Goal: Task Accomplishment & Management: Use online tool/utility

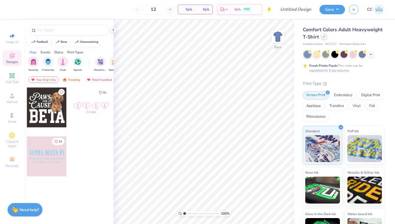
click at [324, 35] on div at bounding box center [324, 37] width 6 height 6
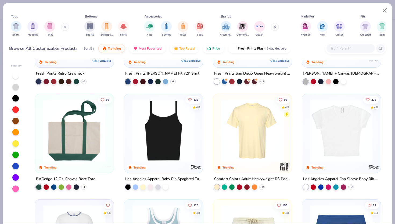
scroll to position [394, 0]
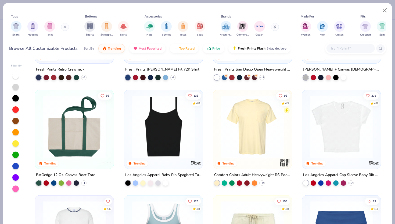
click at [254, 142] on img at bounding box center [252, 126] width 68 height 63
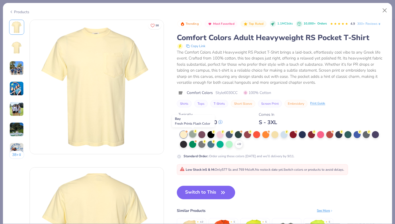
click at [192, 134] on div at bounding box center [192, 133] width 7 height 7
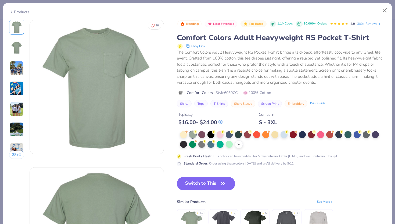
click at [238, 144] on polyline at bounding box center [239, 143] width 2 height 1
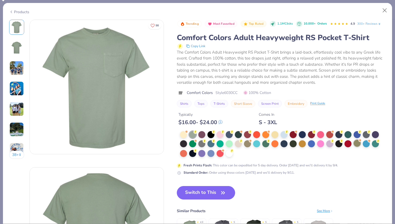
click at [357, 144] on div at bounding box center [357, 142] width 7 height 7
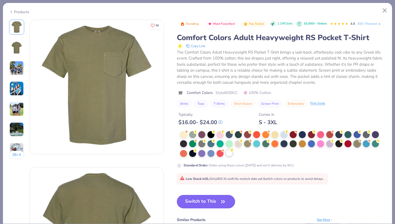
click at [231, 153] on div at bounding box center [229, 152] width 7 height 7
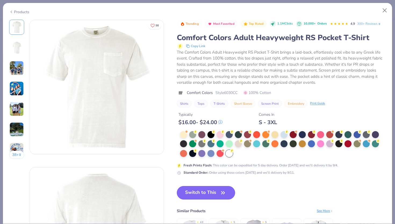
click at [221, 192] on icon "button" at bounding box center [223, 193] width 8 height 8
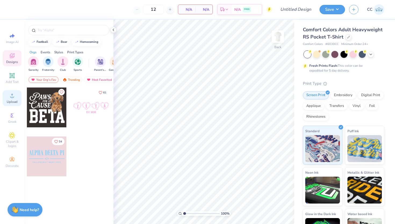
click at [8, 99] on span "Upload" at bounding box center [12, 101] width 11 height 4
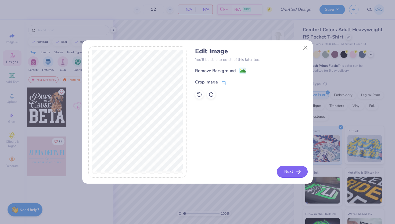
click at [292, 173] on button "Next" at bounding box center [292, 172] width 31 height 12
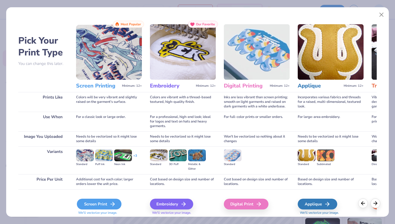
click at [86, 206] on div "Screen Print" at bounding box center [99, 203] width 45 height 11
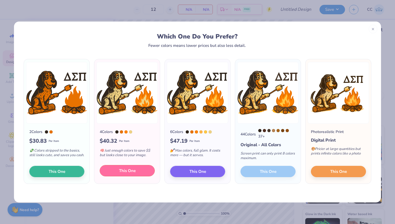
click at [135, 171] on span "This One" at bounding box center [127, 170] width 17 height 6
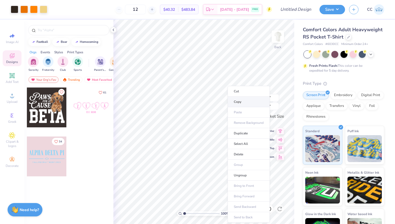
click at [240, 103] on li "Copy" at bounding box center [249, 101] width 42 height 10
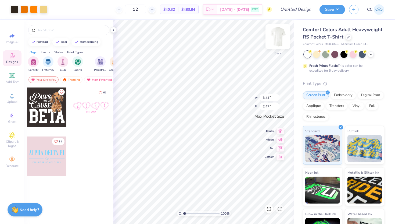
click at [279, 39] on img at bounding box center [277, 36] width 21 height 21
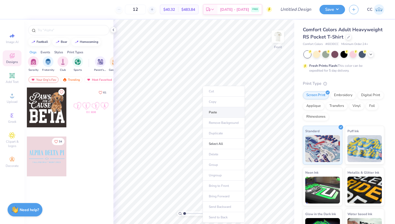
click at [215, 111] on li "Paste" at bounding box center [224, 112] width 42 height 10
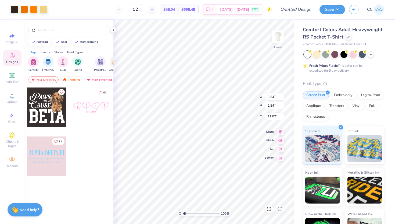
type input "7.70"
type input "5.53"
type input "14.50"
type input "12.23"
type input "8.79"
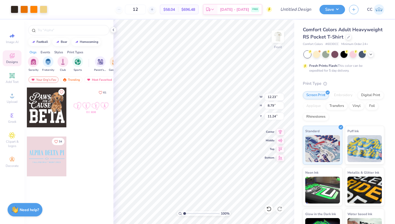
type input "12.71"
type input "7.84"
type input "5.64"
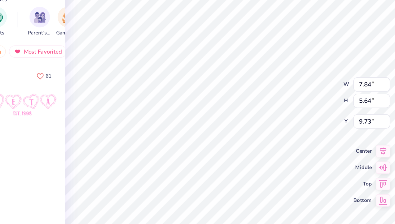
type input "9.74"
type input "10.39"
type input "7.47"
type input "12.27"
type input "8.82"
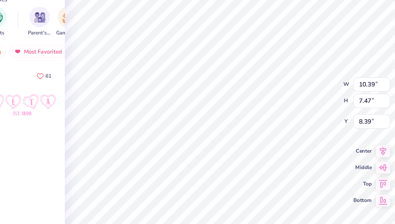
type input "8.39"
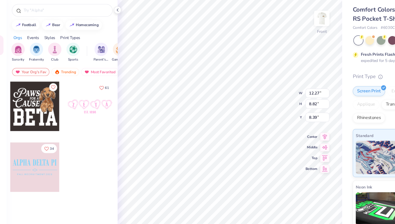
type input "8.41"
type input "11.27"
type input "8.10"
type input "5.77"
click at [113, 30] on icon at bounding box center [113, 30] width 4 height 4
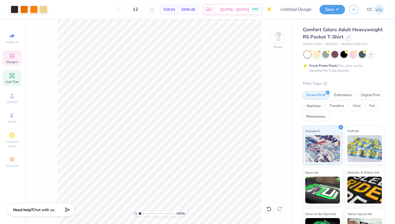
click at [11, 79] on div "Add Text" at bounding box center [12, 78] width 19 height 16
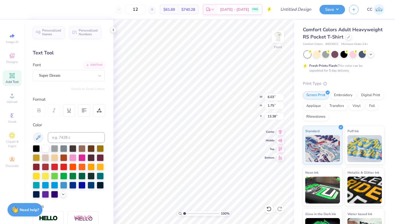
scroll to position [0, 3]
type textarea "FALL RECRUITMENT 2025"
click at [95, 76] on div "Super Dream" at bounding box center [66, 75] width 56 height 8
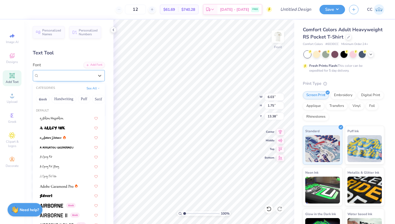
click at [92, 76] on div "Super Dream" at bounding box center [66, 75] width 55 height 6
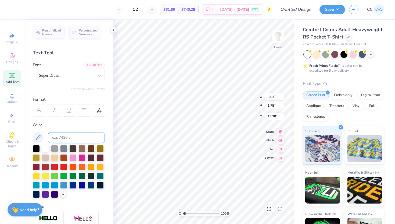
scroll to position [0, 2]
click at [82, 156] on div at bounding box center [81, 156] width 7 height 7
click at [81, 166] on div at bounding box center [81, 166] width 7 height 7
click at [61, 79] on div "Super Dream" at bounding box center [66, 75] width 56 height 8
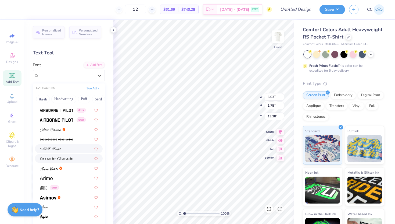
scroll to position [118, 0]
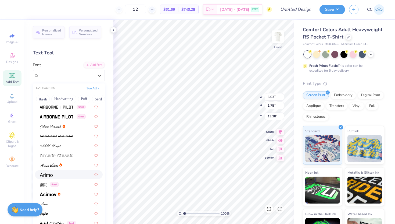
click at [57, 174] on div at bounding box center [69, 174] width 58 height 6
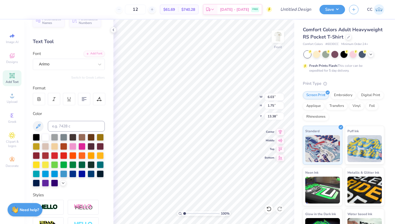
scroll to position [14, 0]
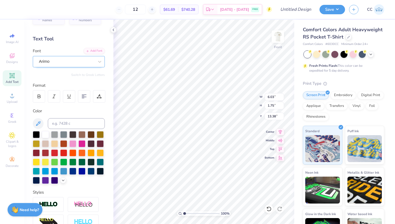
click at [62, 60] on div "Arimo" at bounding box center [66, 61] width 56 height 8
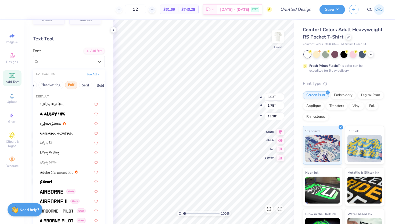
scroll to position [0, 13]
click at [42, 87] on button "Greek" at bounding box center [43, 85] width 14 height 9
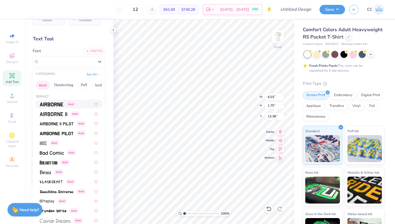
click at [55, 103] on img at bounding box center [51, 104] width 23 height 4
click at [70, 63] on div "Airborne Greek" at bounding box center [66, 61] width 56 height 8
click at [62, 123] on img at bounding box center [57, 124] width 34 height 4
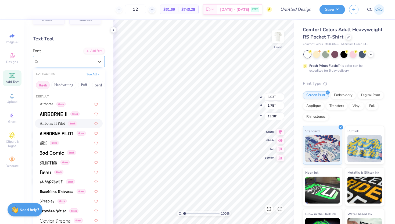
click at [71, 59] on div "Airborne II Pilot Greek" at bounding box center [66, 61] width 56 height 8
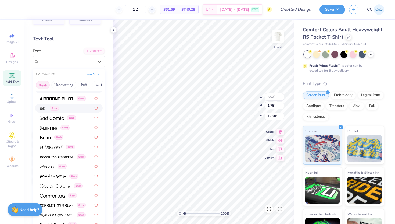
scroll to position [35, 0]
click at [54, 128] on img at bounding box center [48, 127] width 17 height 4
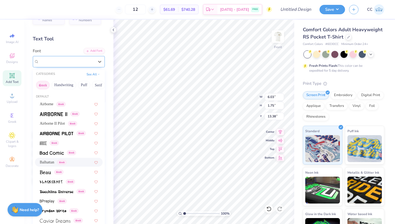
click at [67, 61] on div "Balhattan Greek" at bounding box center [66, 61] width 56 height 8
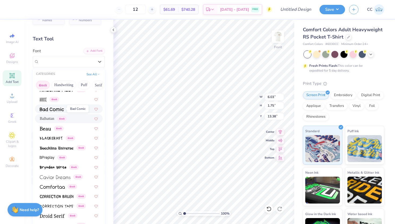
scroll to position [44, 0]
click at [48, 128] on img at bounding box center [45, 128] width 11 height 4
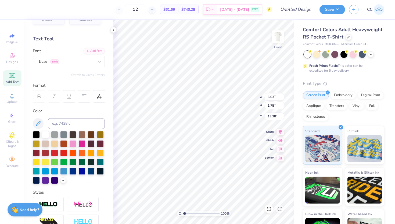
scroll to position [0, 0]
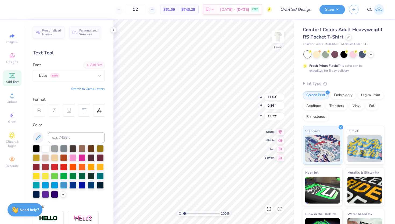
type input "11.63"
type input "0.86"
type input "14.72"
type input "11.27"
type input "8.10"
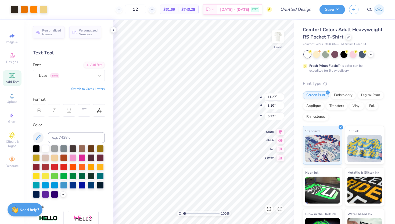
type input "5.73"
type input "11.63"
type input "0.86"
type input "14.25"
click at [11, 77] on icon at bounding box center [11, 75] width 5 height 5
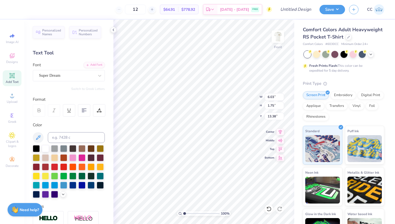
scroll to position [0, 0]
type textarea "CAMP"
type input "11.27"
type input "8.10"
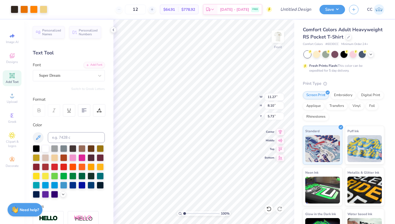
type input "5.73"
type input "6.41"
type input "1.74"
type input "13.38"
click at [76, 138] on input at bounding box center [76, 137] width 57 height 11
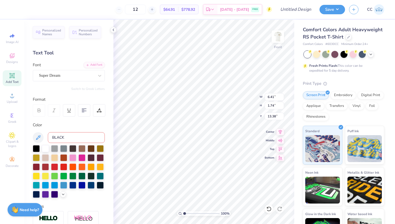
type input "BLACK4"
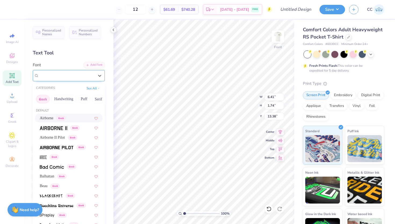
click at [81, 76] on div "Super Dream" at bounding box center [66, 75] width 56 height 8
click at [65, 100] on button "Handwriting" at bounding box center [63, 99] width 25 height 9
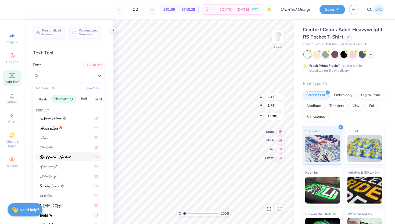
click at [62, 160] on div at bounding box center [69, 156] width 68 height 9
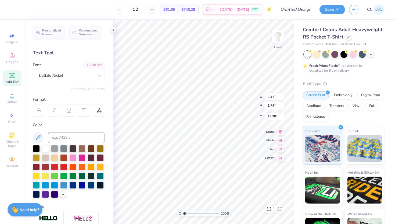
type input "7.50"
type input "1.77"
type input "13.36"
click at [66, 73] on div "Buffalo Nickel" at bounding box center [66, 75] width 56 height 8
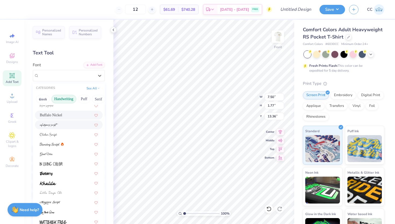
scroll to position [41, 0]
click at [54, 142] on span at bounding box center [50, 144] width 20 height 6
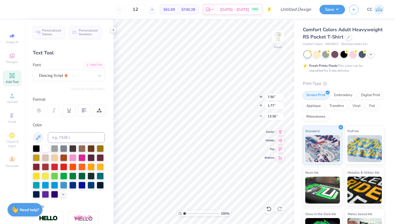
type input "6.07"
type input "2.01"
type input "13.24"
type textarea "C"
type textarea "Camp"
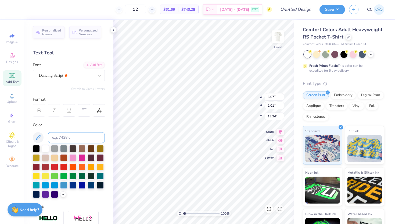
scroll to position [0, 0]
type input "4.87"
type input "3.24"
type input "4.63"
type input "2.11"
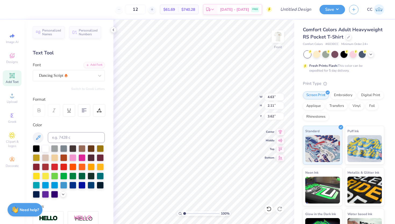
type input "4.04"
click at [81, 165] on div at bounding box center [81, 166] width 7 height 7
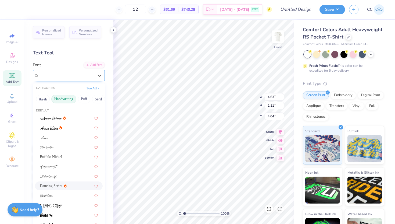
click at [70, 76] on div "Dancing Script" at bounding box center [66, 75] width 56 height 8
click at [71, 154] on div "Buffalo Nickel" at bounding box center [69, 157] width 58 height 6
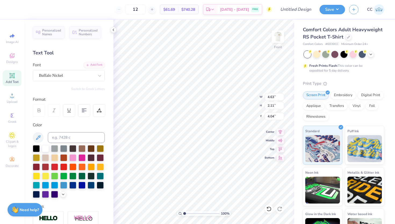
type input "5.61"
type input "2.35"
type input "3.93"
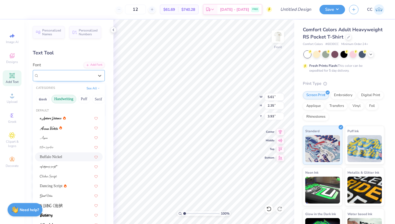
click at [84, 77] on div "Buffalo Nickel" at bounding box center [66, 75] width 56 height 8
click at [66, 164] on div at bounding box center [69, 166] width 58 height 6
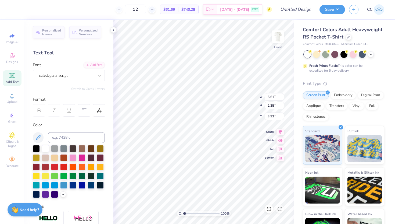
type input "2.93"
type input "3.98"
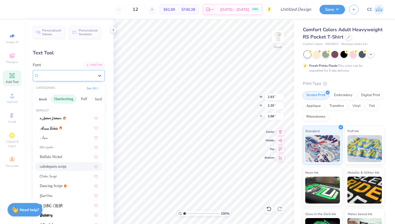
click at [72, 74] on div "cafedeparis-script" at bounding box center [66, 75] width 56 height 8
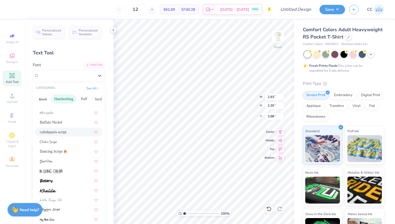
scroll to position [46, 0]
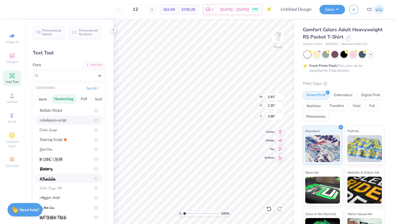
click at [72, 176] on div at bounding box center [69, 178] width 58 height 6
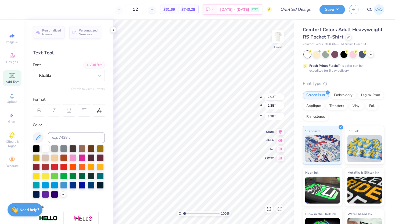
type input "6.02"
type input "2.37"
type input "3.71"
type textarea "Camp"
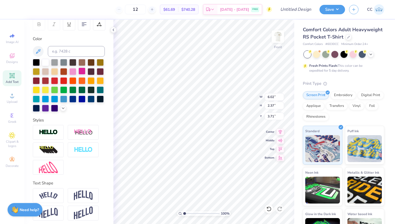
scroll to position [88, 0]
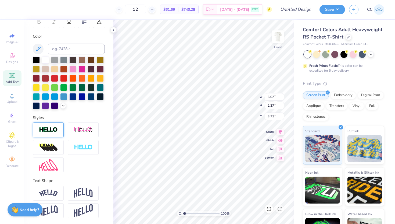
click at [51, 136] on div at bounding box center [48, 129] width 31 height 15
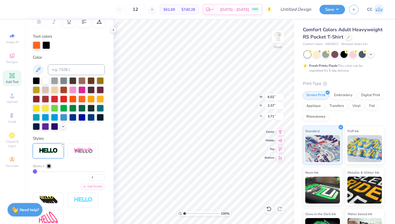
click at [62, 143] on line at bounding box center [63, 144] width 2 height 2
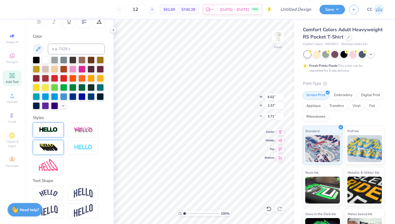
click at [55, 149] on img at bounding box center [48, 147] width 19 height 9
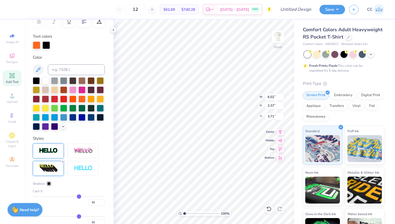
click at [64, 159] on div at bounding box center [63, 161] width 4 height 4
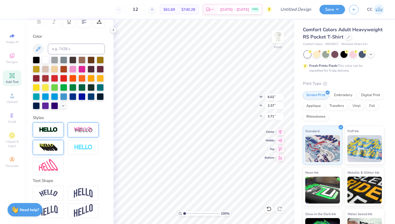
click at [87, 130] on img at bounding box center [83, 129] width 19 height 7
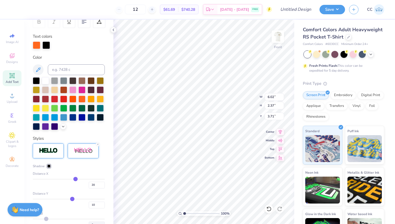
click at [45, 47] on div at bounding box center [46, 45] width 8 height 8
click at [38, 69] on icon at bounding box center [38, 69] width 6 height 6
type input "7.28"
type input "2.45"
type input "3.63"
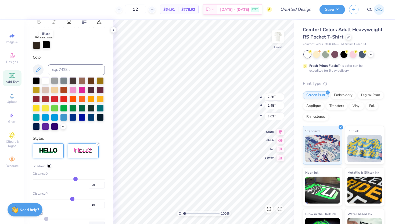
click at [45, 45] on div at bounding box center [46, 45] width 8 height 8
type input "11.27"
type input "8.10"
type input "5.73"
click at [70, 100] on div "Art colors 12 $64.91 Per Item $778.92 Total Est. Delivery Sep 8 - 11 FREE Desig…" at bounding box center [197, 112] width 395 height 224
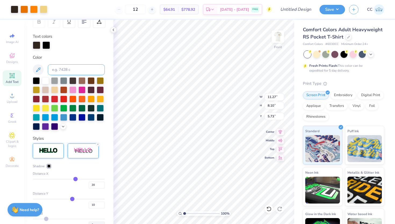
type input "7.28"
type input "2.45"
type input "3.63"
click at [44, 45] on div at bounding box center [46, 45] width 8 height 8
click at [38, 71] on icon at bounding box center [38, 69] width 6 height 6
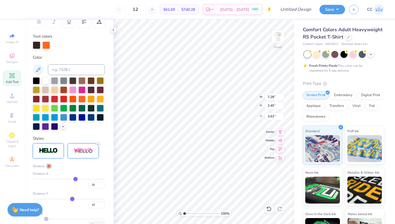
click at [98, 144] on icon at bounding box center [97, 143] width 3 height 3
type input "6.02"
type input "2.37"
type input "3.71"
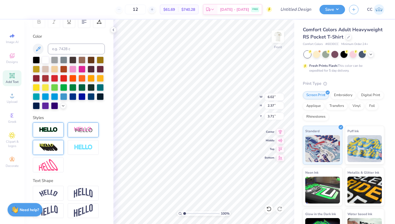
scroll to position [89, 0]
click at [55, 189] on img at bounding box center [48, 192] width 19 height 7
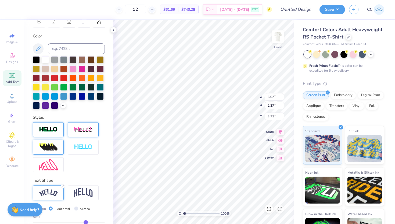
type input "8.23"
type input "3.20"
type input "3.59"
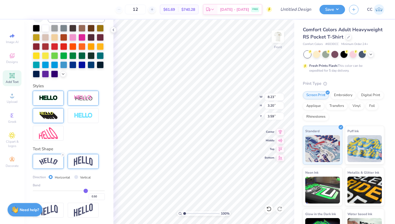
click at [82, 160] on img at bounding box center [83, 161] width 19 height 10
type input "6.03"
type input "2.98"
type input "3.75"
click at [55, 207] on img at bounding box center [48, 209] width 19 height 10
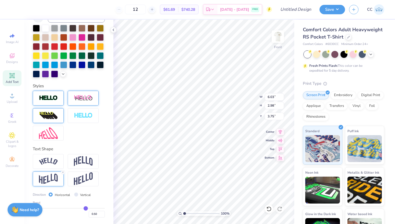
type input "6.01"
type input "3.16"
type input "3.31"
type input "0.48"
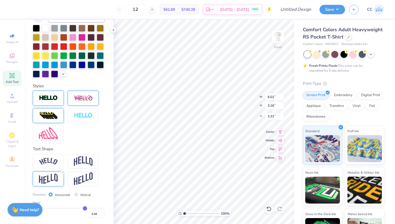
type input "0.45"
type input "0.3"
type input "0.30"
type input "0.24"
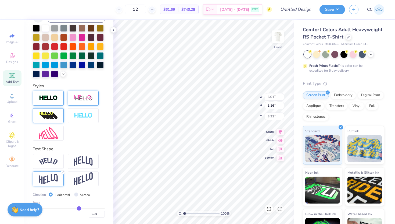
type input "0.24"
type input "0.16"
type input "0.08"
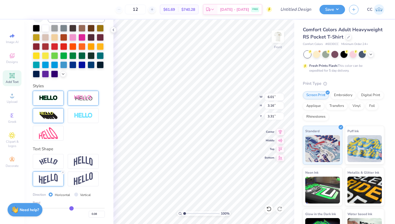
type input "0.03"
type input "-0.01"
type input "-0.05"
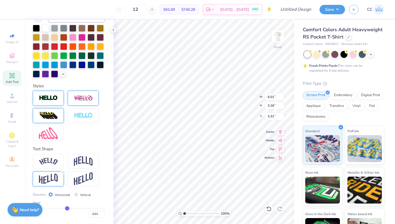
type input "-0.05"
type input "-0.08"
type input "-0.11"
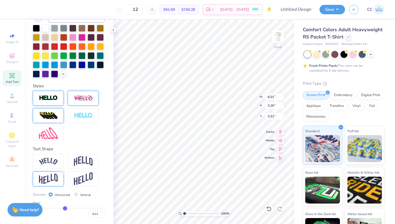
type input "-0.15"
type input "-0.18"
type input "-0.21"
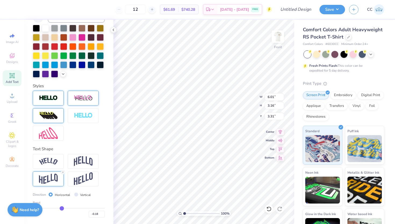
type input "-0.21"
type input "-0.23"
type input "-0.24"
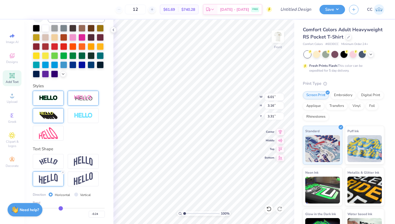
type input "-0.25"
type input "-0.26"
type input "-0.27"
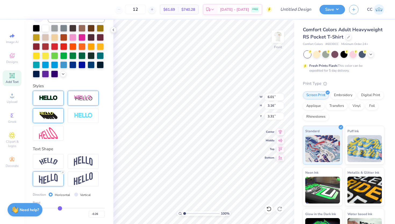
type input "-0.27"
drag, startPoint x: 85, startPoint y: 209, endPoint x: 60, endPoint y: 207, distance: 25.8
type input "-0.27"
click at [60, 207] on input "range" at bounding box center [69, 207] width 72 height 1
type input "6.02"
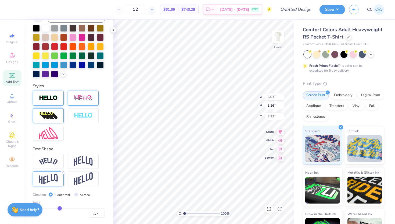
type input "2.18"
type input "3.90"
type input "-0.3"
type input "-0.30"
type input "-0.34"
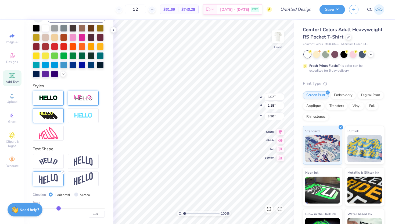
type input "-0.34"
type input "-0.36"
type input "-0.39"
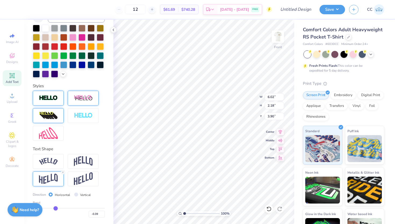
type input "-0.41"
type input "-0.43"
type input "-0.44"
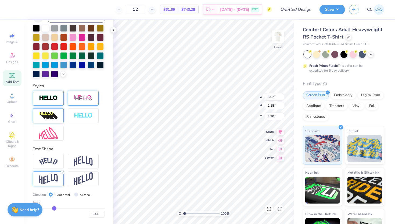
type input "-0.44"
type input "-0.45"
type input "-0.46"
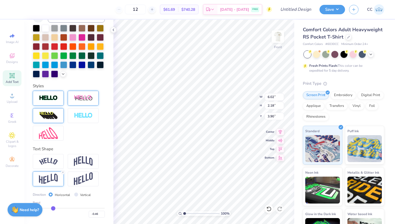
type input "-0.47"
type input "-0.48"
type input "-0.49"
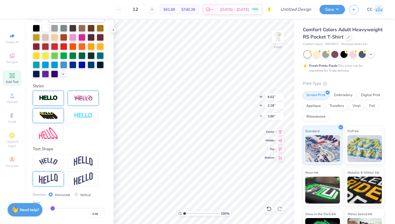
type input "-0.49"
type input "-0.5"
type input "-0.50"
drag, startPoint x: 60, startPoint y: 207, endPoint x: 52, endPoint y: 206, distance: 8.1
type input "-0.5"
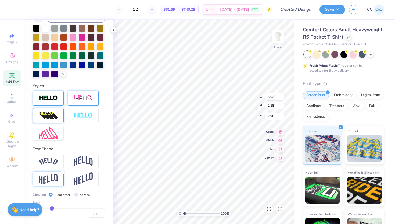
click at [52, 207] on input "range" at bounding box center [69, 207] width 72 height 1
type input "6.03"
type input "2.58"
type input "3.74"
type input "-0.49"
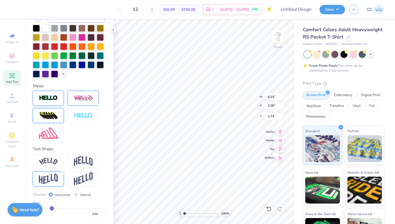
type input "-0.49"
type input "-0.47"
type input "-0.45"
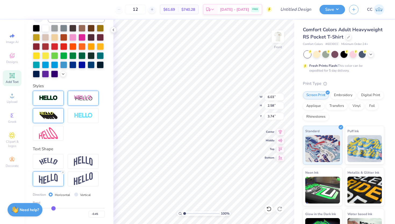
type input "-0.43"
type input "-0.42"
type input "-0.41"
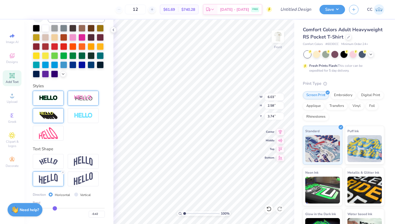
type input "-0.41"
type input "-0.39"
type input "-0.38"
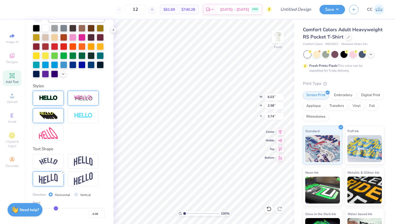
type input "-0.37"
type input "-0.36"
type input "-0.35"
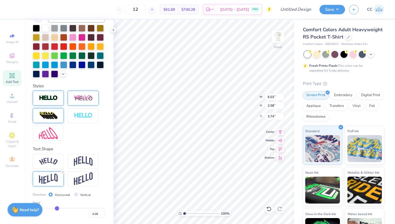
type input "-0.35"
type input "-0.34"
type input "-0.33"
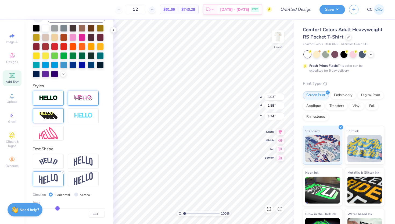
type input "-0.32"
type input "-0.31"
type input "-0.3"
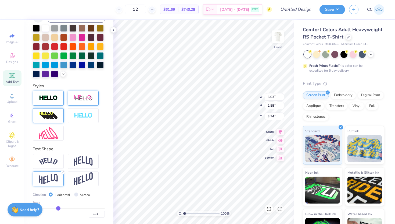
type input "-0.30"
type input "-0.28"
type input "-0.27"
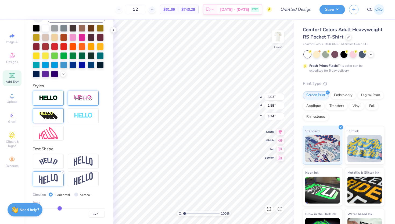
type input "-0.26"
type input "-0.25"
type input "-0.24"
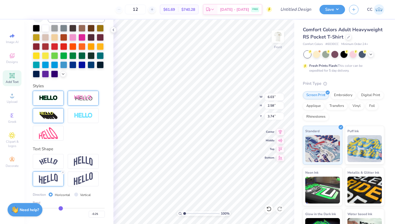
type input "-0.24"
type input "-0.23"
type input "-0.22"
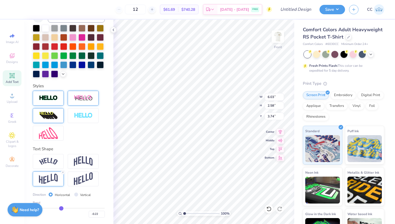
type input "-0.21"
type input "-0.2"
type input "-0.20"
type input "-0.19"
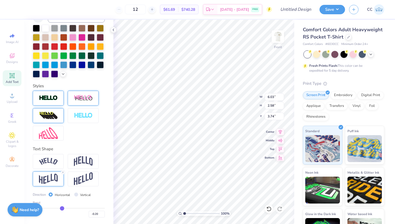
type input "-0.19"
type input "-0.18"
type input "-0.17"
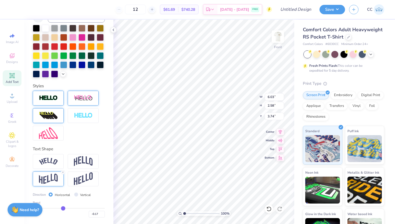
drag, startPoint x: 52, startPoint y: 206, endPoint x: 63, endPoint y: 207, distance: 11.3
type input "-0.17"
click at [63, 207] on input "range" at bounding box center [69, 207] width 72 height 1
type input "6.02"
type input "2.15"
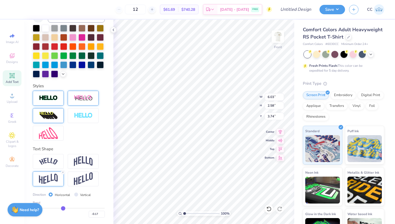
type input "3.85"
type input "-0.05"
click at [67, 207] on input "range" at bounding box center [69, 207] width 72 height 1
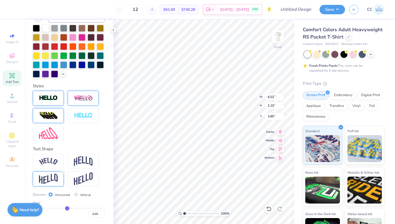
click at [67, 207] on input "range" at bounding box center [69, 207] width 72 height 1
type input "2.30"
type input "3.75"
type input "3.76"
type textarea "C"
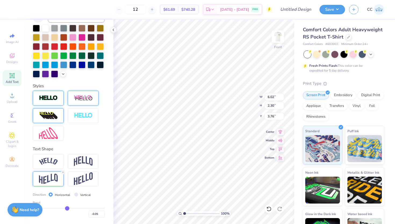
type textarea "Camp"
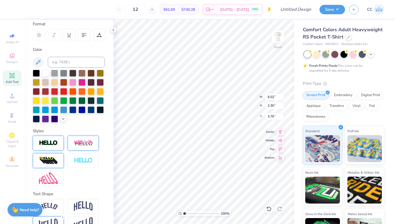
scroll to position [73, 0]
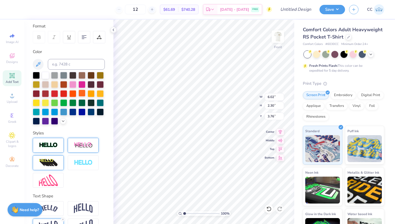
click at [81, 92] on div at bounding box center [81, 92] width 7 height 7
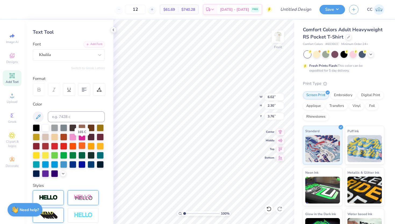
scroll to position [20, 0]
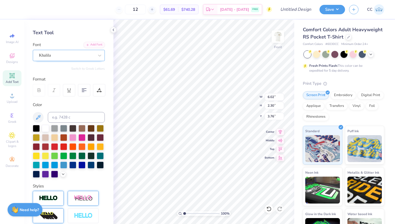
click at [88, 56] on div "Khalila" at bounding box center [66, 55] width 56 height 8
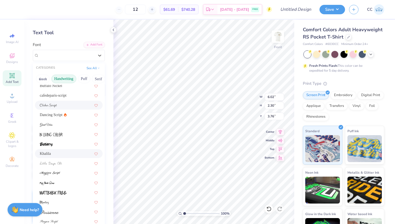
scroll to position [72, 0]
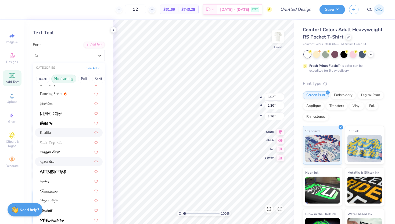
click at [60, 159] on div at bounding box center [69, 162] width 58 height 6
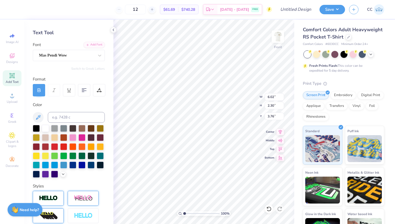
type input "2.74"
type input "1.49"
type input "4.26"
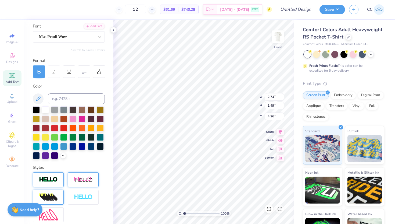
scroll to position [46, 0]
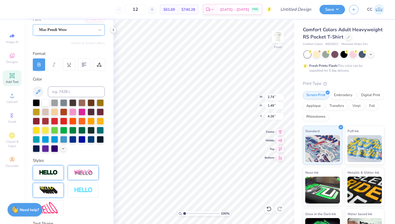
click at [65, 28] on div "Mas Pendi Wow" at bounding box center [66, 30] width 56 height 8
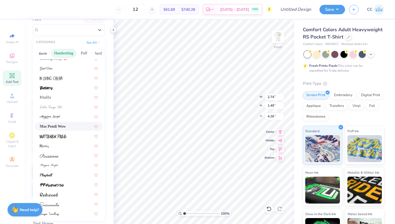
scroll to position [81, 0]
click at [60, 158] on div at bounding box center [69, 155] width 68 height 9
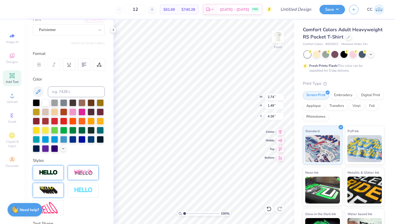
type input "5.16"
type input "2.26"
type input "3.90"
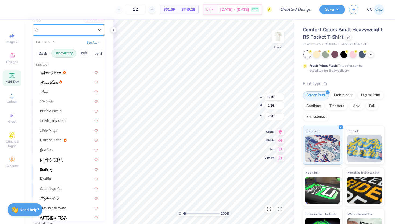
click at [81, 28] on div "Parisienne" at bounding box center [66, 30] width 56 height 8
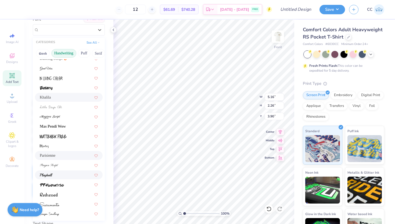
scroll to position [122, 0]
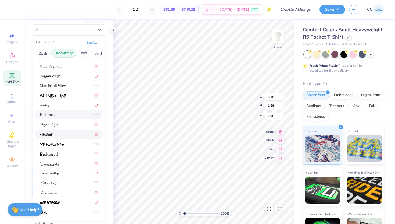
click at [70, 133] on div at bounding box center [69, 134] width 58 height 6
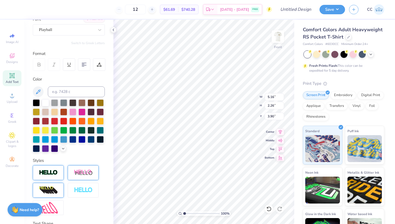
type input "5.41"
type input "2.23"
type input "3.89"
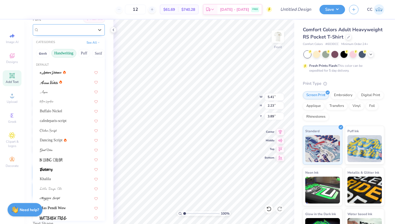
click at [70, 30] on div "Playball" at bounding box center [66, 30] width 56 height 8
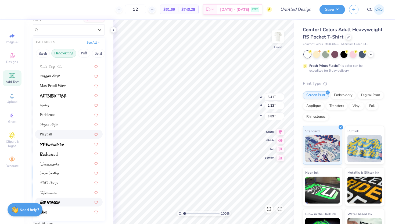
click at [60, 200] on img at bounding box center [50, 202] width 20 height 4
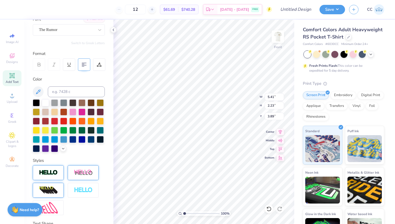
type input "5.59"
type input "3.03"
type input "3.46"
click at [94, 31] on div "The Rumor" at bounding box center [66, 30] width 56 height 8
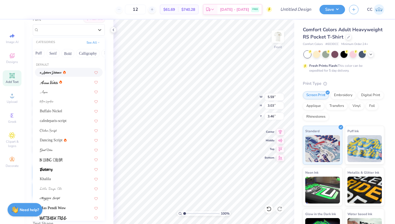
scroll to position [0, 48]
click at [76, 52] on button "Calligraphy" at bounding box center [86, 53] width 24 height 9
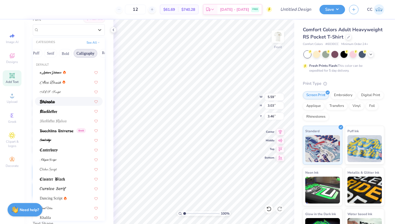
click at [52, 102] on img at bounding box center [47, 102] width 15 height 4
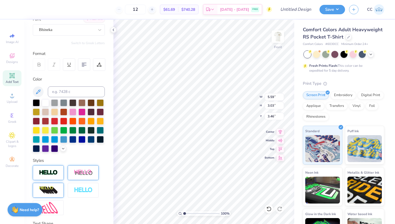
type input "4.61"
type input "2.17"
type input "3.88"
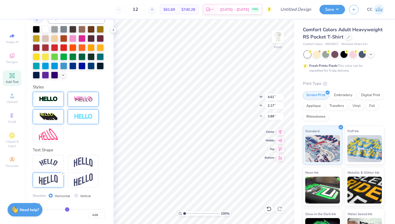
scroll to position [120, 0]
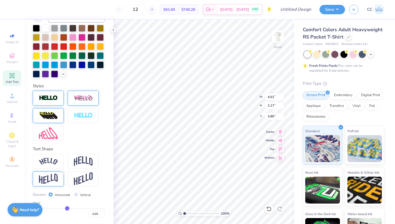
type input "-0.04"
type input "-0.05"
type input "-0.06"
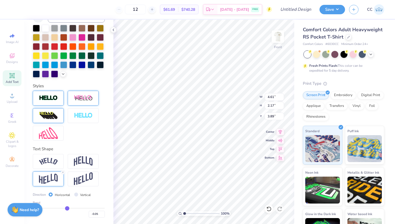
type input "-0.06"
type input "-0.07"
type input "-0.08"
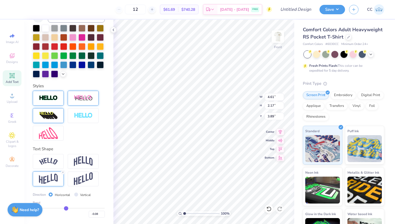
type input "-0.09"
drag, startPoint x: 67, startPoint y: 207, endPoint x: 64, endPoint y: 207, distance: 3.0
click at [64, 207] on input "range" at bounding box center [69, 207] width 72 height 1
drag, startPoint x: 64, startPoint y: 209, endPoint x: 60, endPoint y: 209, distance: 4.1
click at [60, 208] on input "range" at bounding box center [69, 207] width 72 height 1
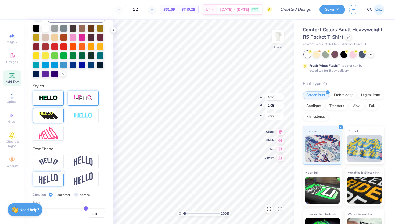
drag, startPoint x: 59, startPoint y: 207, endPoint x: 86, endPoint y: 207, distance: 26.3
click at [86, 207] on input "range" at bounding box center [69, 207] width 72 height 1
drag, startPoint x: 86, startPoint y: 207, endPoint x: 81, endPoint y: 206, distance: 5.2
click at [81, 207] on input "range" at bounding box center [69, 207] width 72 height 1
drag, startPoint x: 81, startPoint y: 209, endPoint x: 75, endPoint y: 207, distance: 6.1
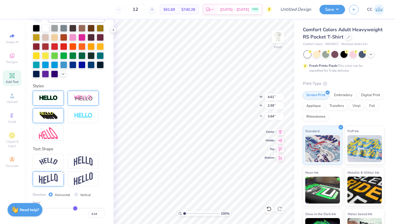
click at [75, 207] on input "range" at bounding box center [69, 207] width 72 height 1
drag, startPoint x: 75, startPoint y: 207, endPoint x: 68, endPoint y: 207, distance: 7.0
click at [68, 207] on input "range" at bounding box center [69, 207] width 72 height 1
click at [63, 172] on icon at bounding box center [62, 171] width 3 height 3
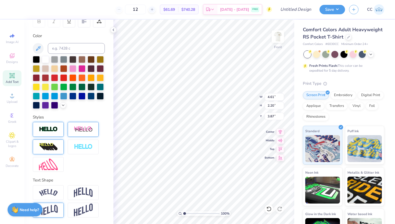
scroll to position [89, 0]
click at [38, 49] on icon at bounding box center [38, 48] width 6 height 6
click at [37, 48] on icon at bounding box center [38, 48] width 6 height 6
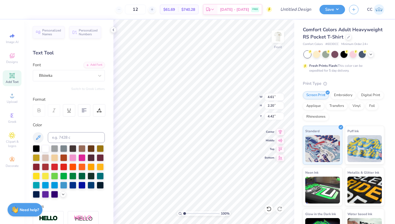
type input "11.63"
type input "0.86"
type input "14.25"
click at [70, 74] on div "Beau Greek" at bounding box center [66, 75] width 56 height 8
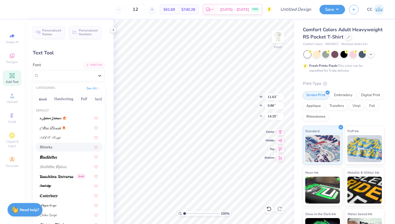
click at [56, 144] on div "Bhineka" at bounding box center [69, 146] width 68 height 9
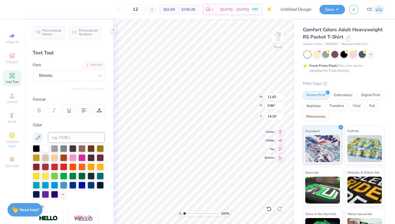
type input "9.20"
type input "0.80"
type input "14.28"
type input "10.32"
type input "7.42"
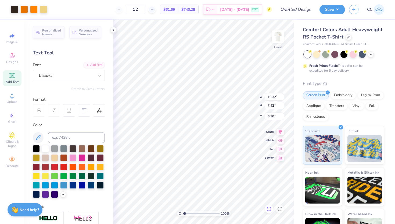
click at [269, 211] on icon at bounding box center [268, 208] width 5 height 5
type input "6.29"
click at [268, 208] on icon at bounding box center [268, 208] width 5 height 5
type input "11.63"
type input "0.86"
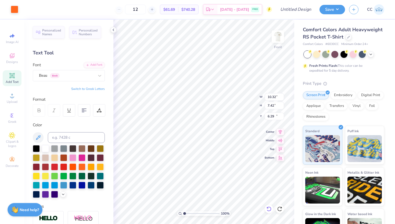
type input "14.25"
type input "10.54"
type input "0.78"
type input "13.86"
type input "14.25"
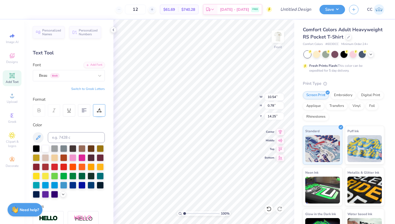
click at [99, 111] on icon at bounding box center [99, 110] width 5 height 5
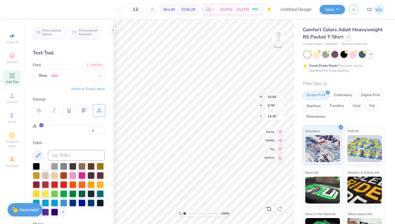
type input "1"
type input "2"
type input "3"
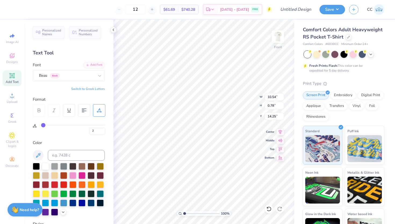
type input "3"
type input "4"
type input "5"
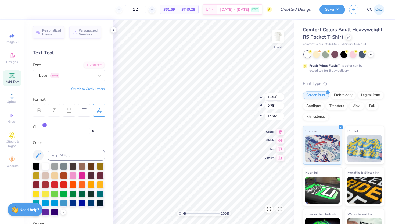
type input "6"
type input "7"
type input "8"
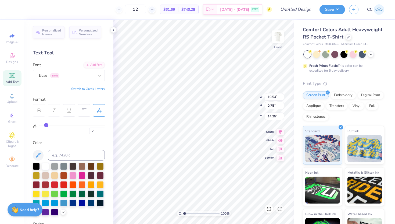
type input "8"
type input "9"
type input "11"
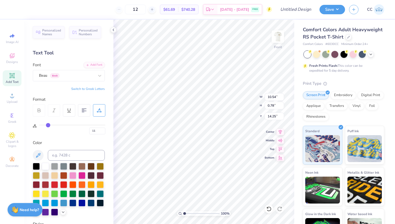
type input "12"
type input "13"
type input "15"
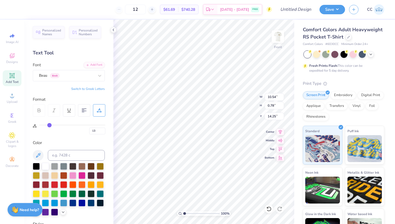
type input "15"
type input "16"
type input "17"
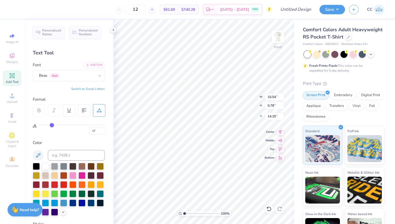
type input "18"
type input "19"
type input "20"
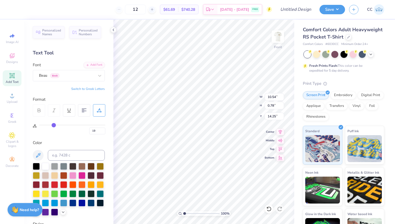
type input "20"
type input "21"
type input "22"
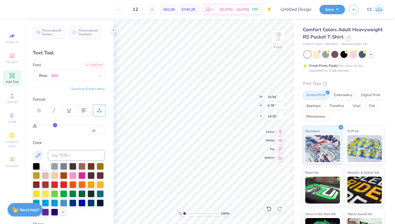
type input "23"
type input "24"
type input "25"
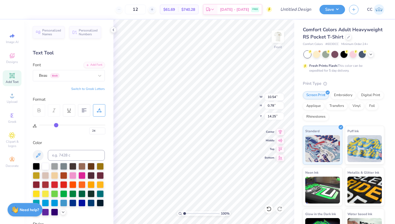
type input "25"
type input "27"
type input "28"
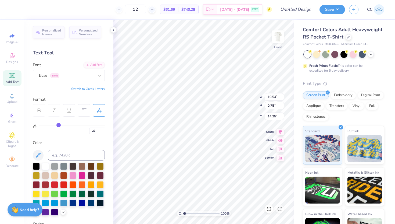
type input "30"
type input "31"
type input "32"
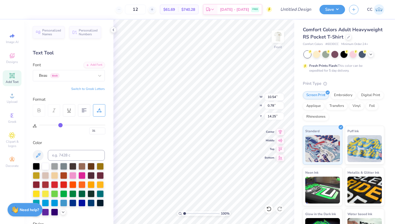
type input "32"
type input "33"
type input "14.32"
type input "0.67"
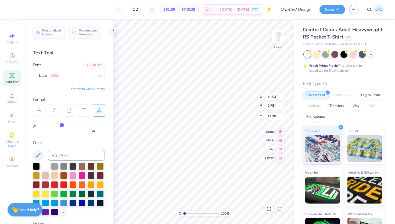
type input "14.30"
type input "32"
type input "26"
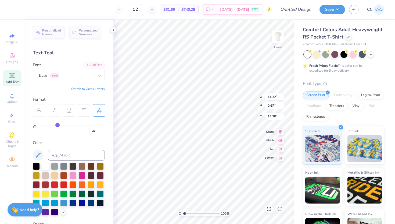
type input "14.16"
type input "25"
type input "23"
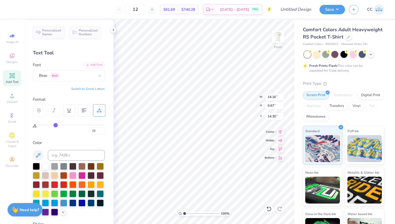
type input "21"
type input "20"
type input "18"
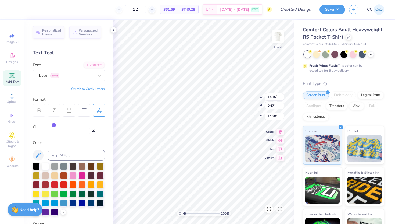
type input "18"
type input "16"
type input "14"
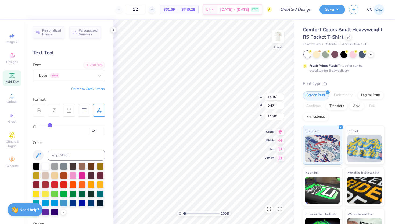
type input "13"
type input "12"
type input "11"
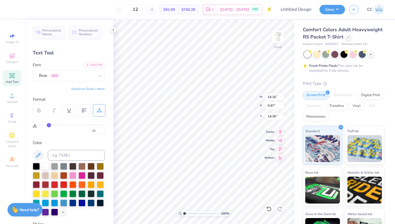
type input "11"
type input "10"
type input "9"
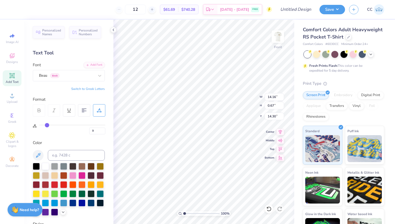
type input "8"
type input "7"
type input "5"
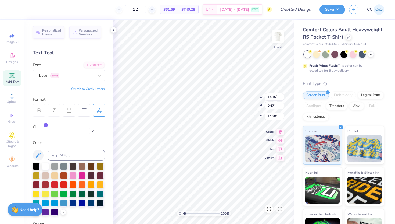
type input "5"
type input "4"
type input "2"
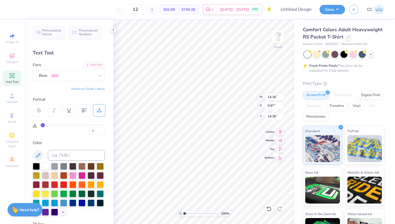
type input "0"
type input "9.10"
type input "1"
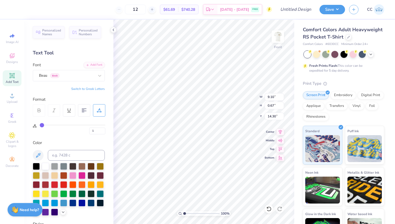
type input "2"
type input "3"
type input "9.57"
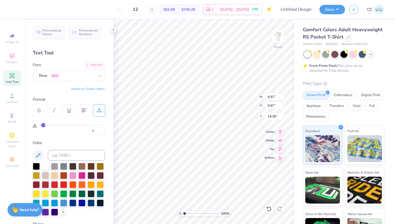
type input "2"
drag, startPoint x: 41, startPoint y: 124, endPoint x: 42, endPoint y: 127, distance: 3.3
type input "2"
click at [42, 125] on input "range" at bounding box center [72, 124] width 66 height 1
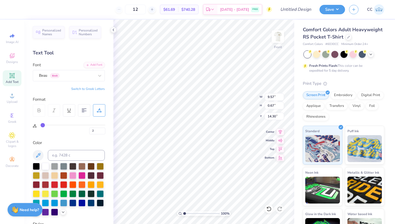
click at [49, 138] on div "Personalized Names Personalized Numbers Text Tool Add Font Font Beau Greek Swit…" at bounding box center [68, 122] width 89 height 204
type input "9.41"
type input "0"
drag, startPoint x: 42, startPoint y: 125, endPoint x: 32, endPoint y: 125, distance: 10.8
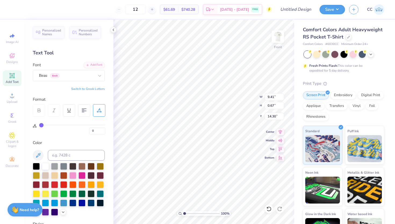
type input "0"
click at [39, 125] on input "range" at bounding box center [72, 124] width 66 height 1
type input "9.10"
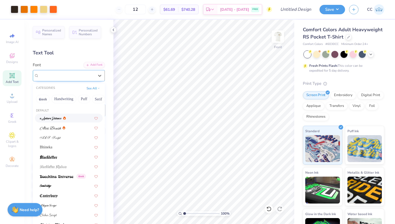
click at [64, 76] on div "Beau Greek" at bounding box center [66, 75] width 56 height 8
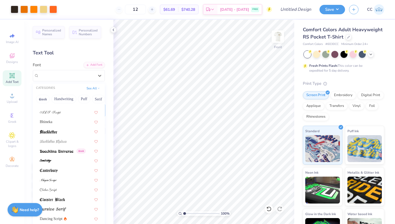
scroll to position [26, 0]
click at [44, 95] on button "Greek" at bounding box center [43, 99] width 14 height 9
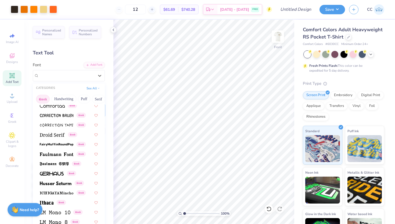
scroll to position [139, 0]
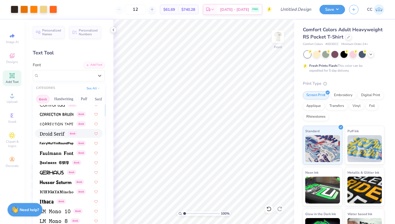
click at [58, 133] on img at bounding box center [52, 134] width 25 height 4
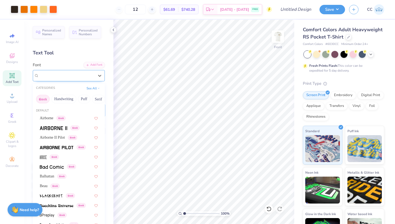
click at [78, 76] on div "Droid Serif Greek" at bounding box center [66, 75] width 56 height 8
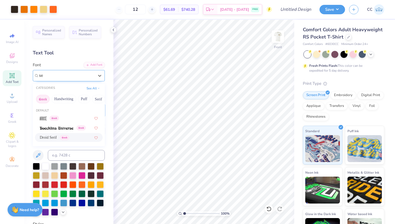
type input "s"
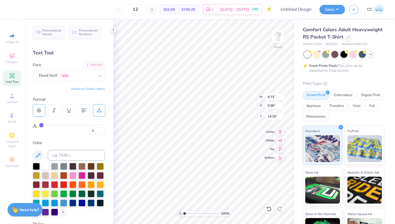
click at [39, 109] on icon at bounding box center [39, 110] width 5 height 5
type input "10.18"
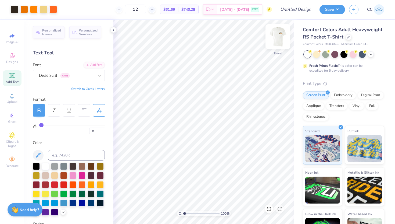
click at [279, 38] on img at bounding box center [277, 36] width 21 height 21
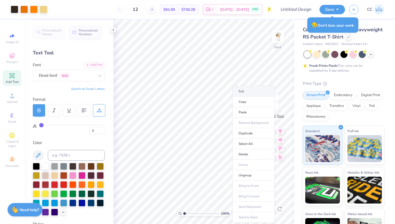
click at [250, 92] on li "Cut" at bounding box center [253, 91] width 42 height 11
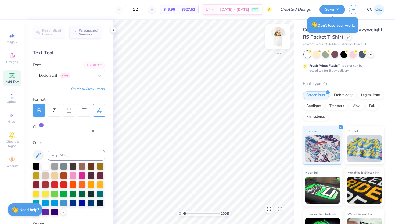
click at [279, 41] on img at bounding box center [277, 36] width 21 height 21
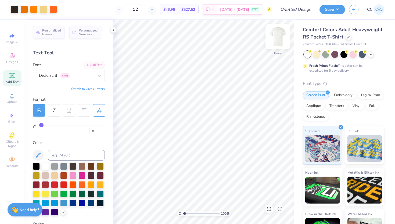
click at [278, 39] on img at bounding box center [277, 36] width 21 height 21
click at [277, 38] on img at bounding box center [277, 36] width 21 height 21
click at [277, 35] on img at bounding box center [277, 36] width 21 height 21
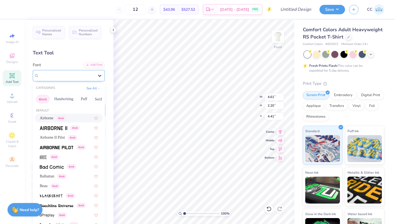
click at [98, 74] on icon at bounding box center [99, 75] width 5 height 5
click at [84, 99] on button "Puff" at bounding box center [84, 99] width 12 height 9
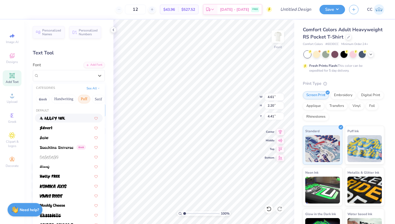
click at [64, 118] on img at bounding box center [52, 118] width 25 height 4
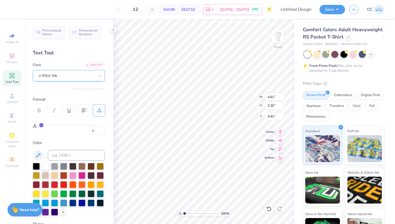
type input "6.45"
type input "3.32"
type input "3.75"
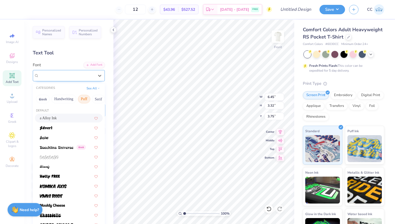
click at [87, 76] on div "a Alloy Ink" at bounding box center [66, 75] width 56 height 8
click at [69, 127] on div at bounding box center [69, 128] width 58 height 6
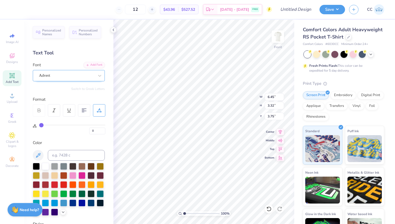
type input "5.99"
type input "2.66"
type input "4.12"
click at [88, 75] on div "Advert" at bounding box center [66, 75] width 56 height 8
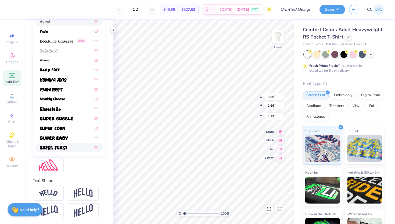
click at [74, 145] on div at bounding box center [69, 147] width 58 height 6
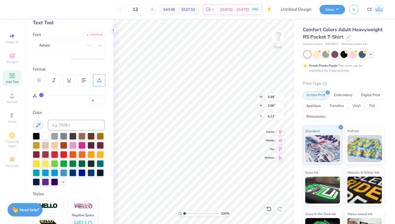
scroll to position [27, 0]
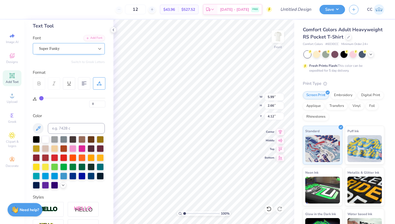
type input "7.60"
type input "4.01"
type input "3.42"
click at [97, 48] on icon at bounding box center [99, 48] width 5 height 5
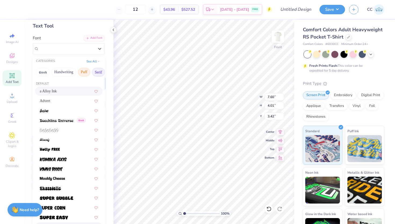
click at [99, 72] on button "Serif" at bounding box center [98, 72] width 13 height 9
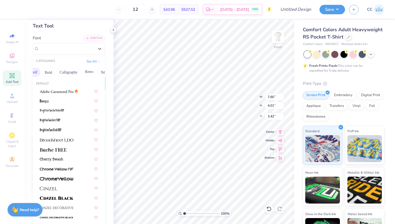
scroll to position [0, 65]
click at [71, 148] on div at bounding box center [69, 149] width 58 height 6
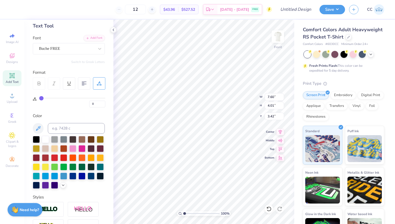
type input "6.27"
type input "2.55"
type input "4.02"
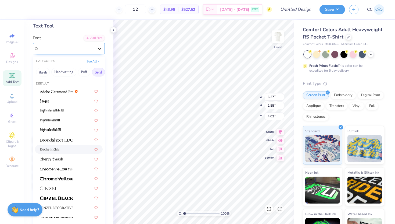
click at [98, 49] on icon at bounding box center [99, 48] width 5 height 5
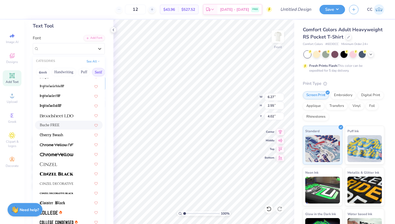
scroll to position [38, 0]
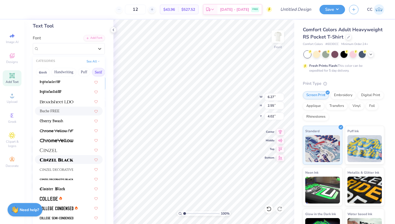
click at [79, 157] on div at bounding box center [69, 159] width 58 height 6
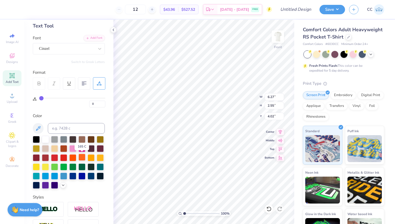
type input "6.84"
type input "2.96"
type input "4.05"
type input "10.18"
type input "0.58"
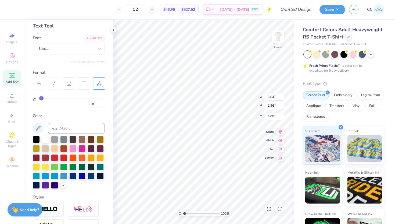
type input "14.25"
type input "6.84"
type input "2.96"
type input "4.05"
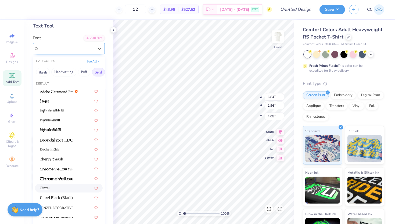
click at [88, 50] on div "Cinzel" at bounding box center [66, 48] width 56 height 8
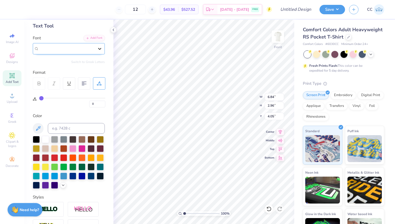
click at [100, 49] on icon at bounding box center [99, 48] width 5 height 5
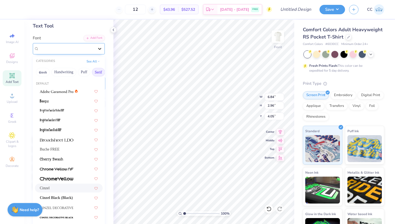
click at [100, 49] on icon at bounding box center [99, 48] width 5 height 5
click at [42, 70] on button "Greek" at bounding box center [43, 72] width 14 height 9
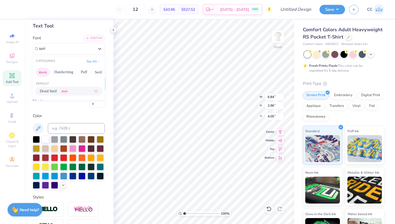
click at [65, 89] on span "Greek" at bounding box center [64, 91] width 9 height 5
type input "seri"
type input "6.47"
type input "2.74"
type input "3.99"
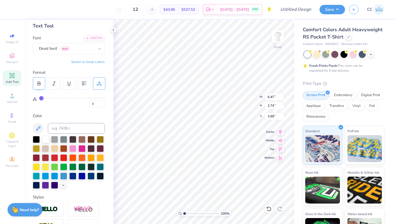
click at [38, 83] on icon at bounding box center [39, 84] width 3 height 2
type input "6.88"
type input "2.84"
type input "3.94"
type input "2"
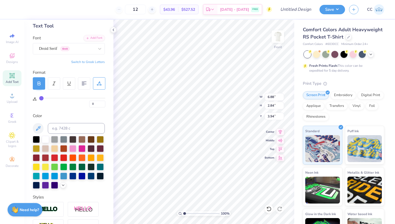
type input "2"
type input "3"
type input "4"
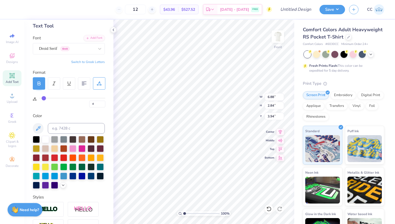
type input "5"
type input "6"
type input "7"
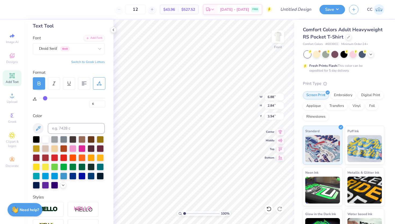
type input "7"
type input "8"
type input "9"
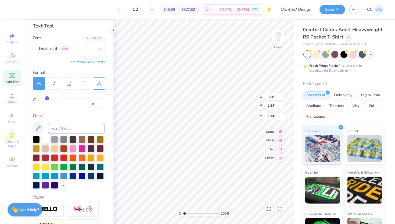
type input "10"
drag, startPoint x: 42, startPoint y: 96, endPoint x: 47, endPoint y: 97, distance: 4.9
type input "10"
click at [47, 98] on input "range" at bounding box center [72, 98] width 66 height 1
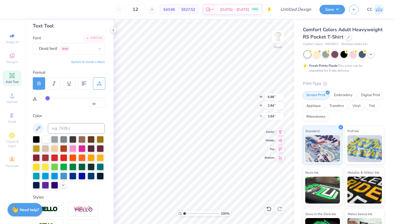
type input "7.60"
type input "3.03"
type input "3.84"
click at [53, 83] on icon at bounding box center [54, 83] width 5 height 5
type input "7.52"
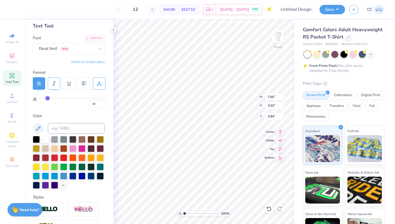
type input "3.10"
type input "3.81"
type textarea "CAMP"
type input "12"
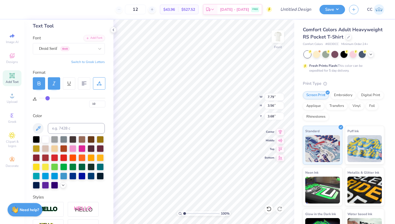
type input "12"
type input "13"
type input "17"
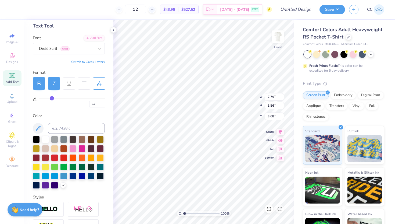
type input "21"
drag, startPoint x: 48, startPoint y: 97, endPoint x: 55, endPoint y: 96, distance: 7.3
click at [56, 98] on input "range" at bounding box center [72, 98] width 66 height 1
drag, startPoint x: 56, startPoint y: 97, endPoint x: 21, endPoint y: 96, distance: 35.7
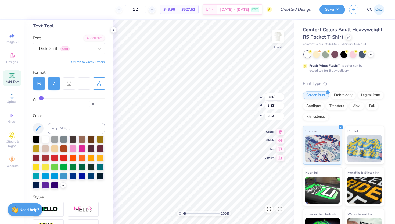
click at [39, 98] on input "range" at bounding box center [72, 98] width 66 height 1
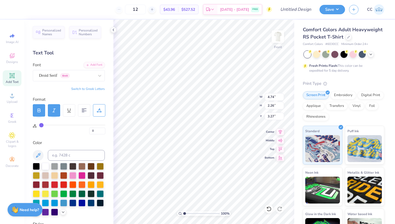
scroll to position [27, 0]
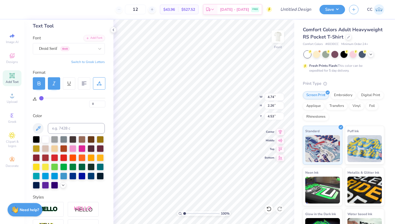
type input "4.53"
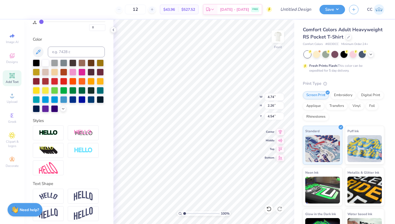
scroll to position [106, 0]
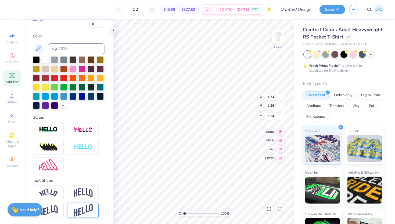
click at [77, 208] on img at bounding box center [83, 209] width 19 height 13
type input "4.42"
type input "3.43"
type input "3.94"
type input "4.99"
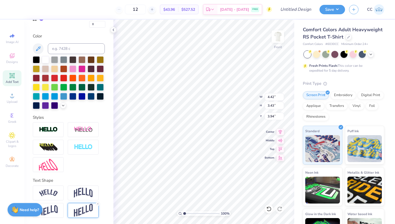
type input "2.33"
type input "3.96"
type input "5.26"
type input "1.37"
type input "4.92"
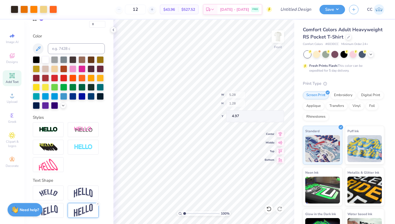
type input "5.28"
type input "1.28"
type input "4.97"
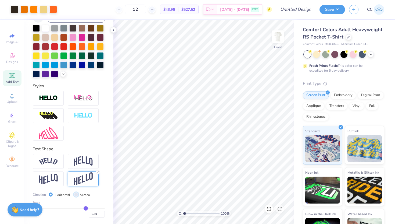
click at [76, 194] on input "Vertical" at bounding box center [76, 194] width 4 height 4
radio input "true"
click at [49, 192] on div "Horizontal" at bounding box center [59, 194] width 21 height 6
click at [50, 195] on input "Horizontal" at bounding box center [51, 194] width 4 height 4
radio input "true"
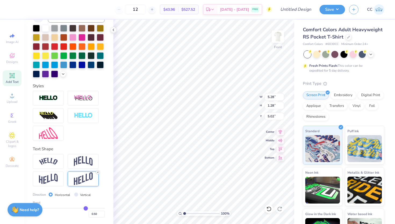
click at [97, 171] on icon at bounding box center [97, 171] width 3 height 3
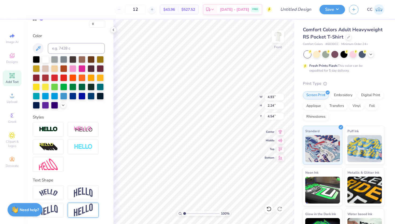
type input "4.93"
type input "2.24"
type input "4.54"
type input "10.32"
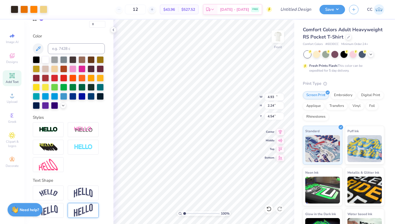
type input "7.42"
type input "6.28"
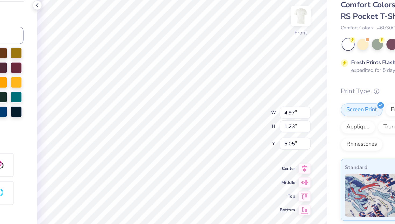
type input "3.59"
type input "0.89"
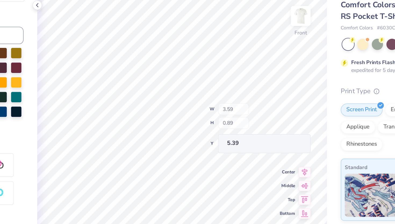
type input "5.39"
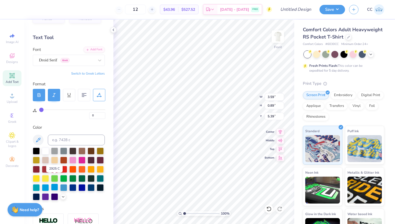
scroll to position [12, 0]
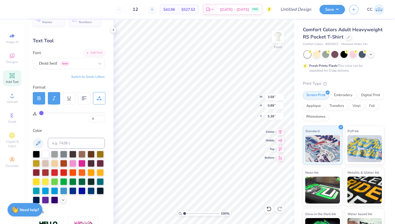
type input "1"
type input "2"
type input "3"
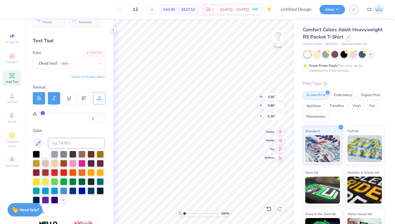
type input "3"
type input "4"
type input "5"
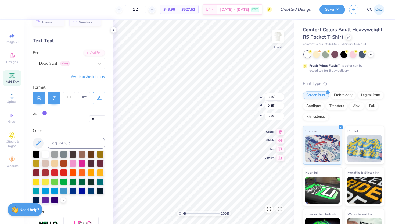
type input "6"
drag, startPoint x: 41, startPoint y: 111, endPoint x: 45, endPoint y: 111, distance: 4.3
type input "6"
click at [45, 112] on input "range" at bounding box center [72, 112] width 66 height 1
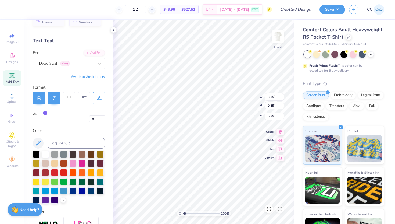
type input "3.81"
drag, startPoint x: 149, startPoint y: 10, endPoint x: 112, endPoint y: 10, distance: 37.9
click at [112, 10] on div "12 $43.96 Per Item $527.52 Total Est. Delivery Sep 8 - 11 FREE" at bounding box center [166, 9] width 211 height 19
type input "24"
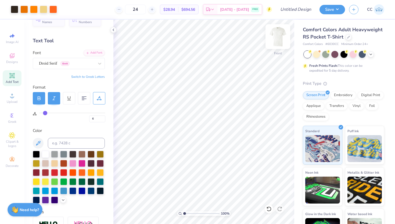
click at [279, 38] on img at bounding box center [277, 36] width 21 height 21
click at [279, 39] on img at bounding box center [277, 36] width 21 height 21
click at [275, 38] on img at bounding box center [277, 36] width 21 height 21
click at [276, 34] on img at bounding box center [277, 36] width 21 height 21
click at [222, 113] on li "Paste" at bounding box center [227, 112] width 42 height 10
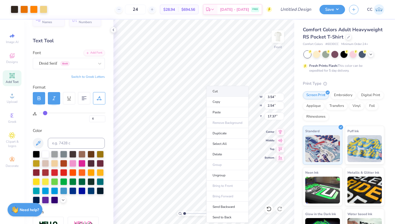
click at [225, 94] on li "Cut" at bounding box center [227, 91] width 42 height 11
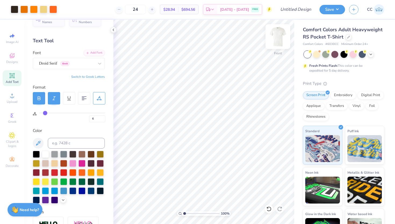
click at [271, 41] on div "100 % Front" at bounding box center [203, 122] width 181 height 204
click at [274, 42] on img at bounding box center [277, 36] width 21 height 21
click at [12, 103] on span "Upload" at bounding box center [12, 101] width 11 height 4
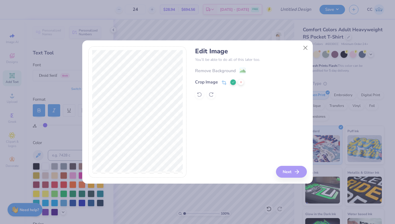
scroll to position [12, 0]
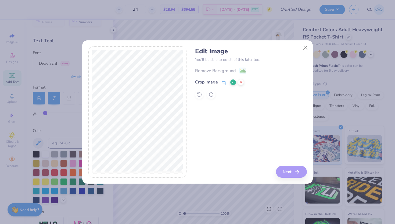
click at [233, 80] on button at bounding box center [233, 82] width 6 height 6
click at [243, 70] on image at bounding box center [243, 72] width 6 height 6
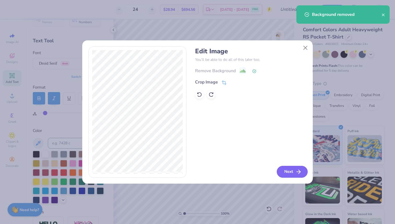
click at [289, 171] on button "Next" at bounding box center [292, 172] width 31 height 12
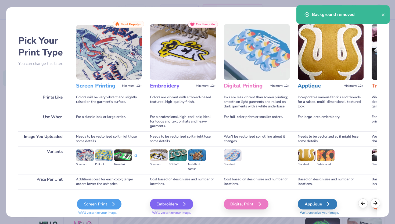
click at [109, 204] on div "Screen Print" at bounding box center [99, 203] width 45 height 11
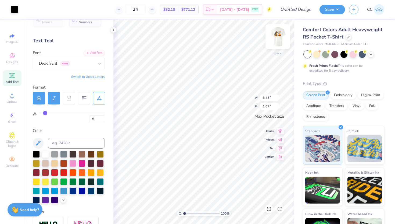
click at [276, 36] on img at bounding box center [277, 36] width 21 height 21
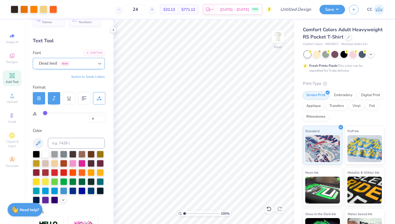
type input "0"
type input "6"
click at [280, 35] on img at bounding box center [277, 36] width 21 height 21
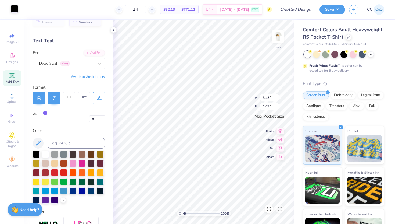
click at [15, 12] on div at bounding box center [15, 9] width 8 height 8
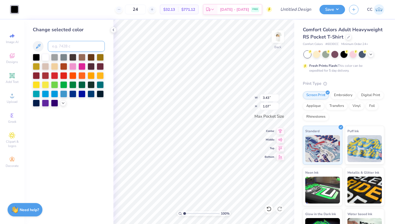
click at [78, 46] on input at bounding box center [76, 46] width 57 height 11
type input "165"
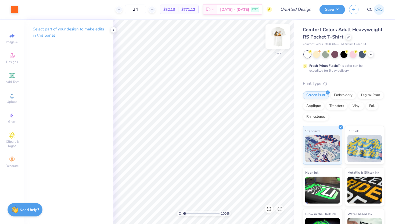
click at [274, 38] on img at bounding box center [277, 36] width 21 height 21
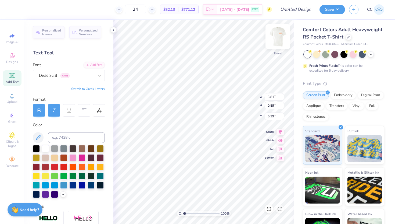
click at [279, 35] on img at bounding box center [277, 36] width 21 height 21
click at [13, 77] on icon at bounding box center [12, 75] width 4 height 4
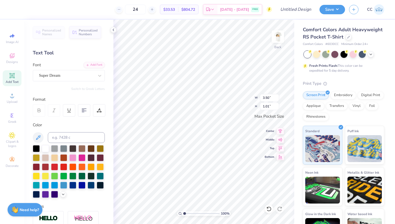
scroll to position [0, 0]
type textarea "CAMP"
click at [59, 75] on div "Super Dream" at bounding box center [66, 75] width 56 height 8
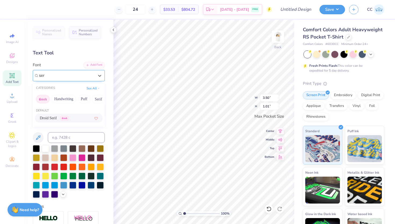
click at [62, 115] on div "Droid Serif Greek" at bounding box center [54, 118] width 29 height 6
type input "ser"
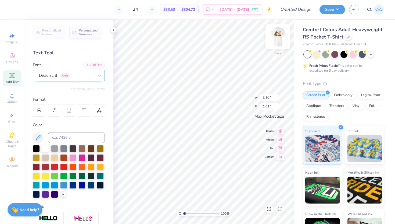
click at [278, 40] on img at bounding box center [277, 36] width 21 height 21
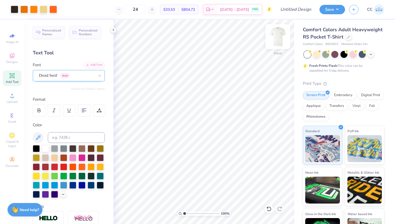
click at [282, 33] on img at bounding box center [277, 36] width 21 height 21
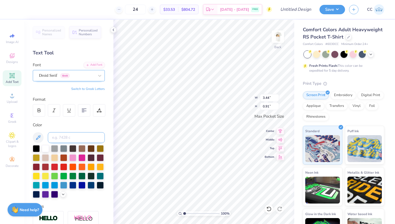
click at [73, 136] on input at bounding box center [76, 137] width 57 height 11
type input "black4"
click at [36, 110] on div at bounding box center [39, 110] width 12 height 12
type input "0.86"
type input "2.87"
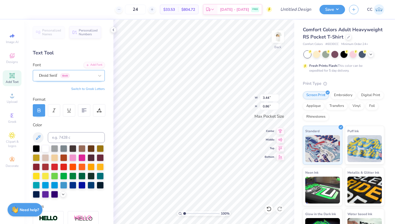
type input "0.72"
click at [104, 108] on div at bounding box center [99, 110] width 12 height 12
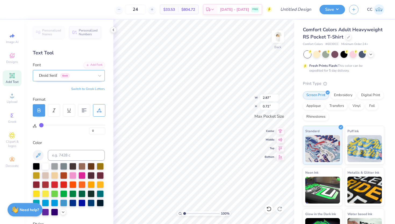
type input "1"
type input "2"
type input "3"
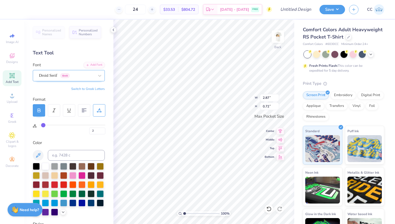
type input "3"
type input "4"
type input "5"
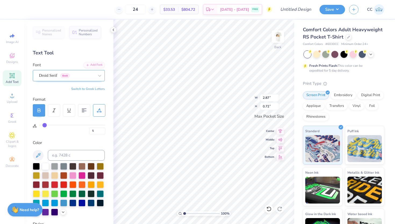
drag, startPoint x: 41, startPoint y: 126, endPoint x: 44, endPoint y: 126, distance: 3.0
type input "5"
click at [44, 125] on input "range" at bounding box center [72, 124] width 66 height 1
type input "3.01"
click at [277, 39] on img at bounding box center [277, 36] width 21 height 21
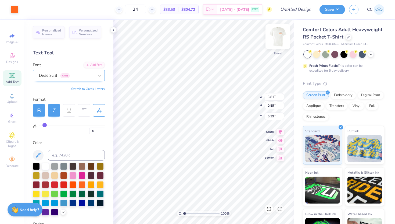
type input "6"
click at [278, 42] on img at bounding box center [277, 36] width 21 height 21
type input "5"
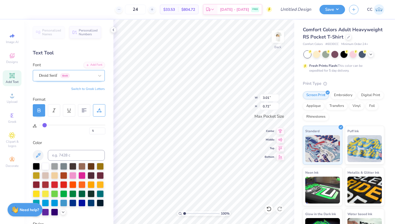
type input "6"
type input "7"
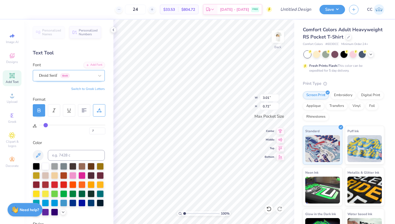
click at [45, 125] on input "range" at bounding box center [72, 124] width 66 height 1
type input "3.07"
click at [95, 130] on input "7" at bounding box center [97, 130] width 16 height 7
type input "6"
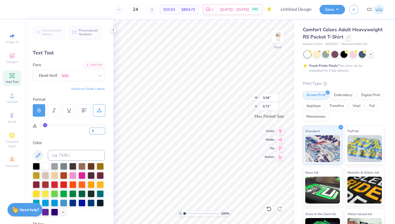
type input "3.43"
type input "1.07"
type input "3.04"
type input "0.72"
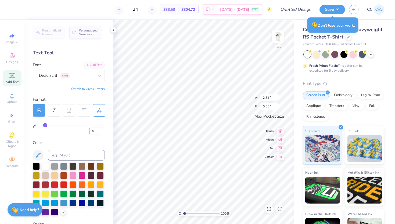
type input "2.34"
type input "0.55"
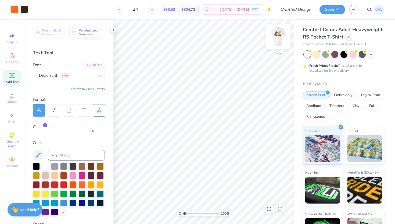
click at [274, 39] on img at bounding box center [277, 36] width 21 height 21
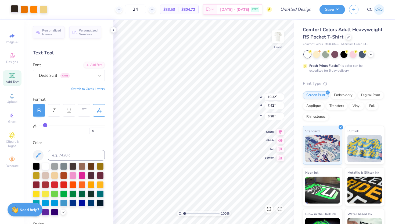
click at [15, 9] on div at bounding box center [15, 9] width 8 height 8
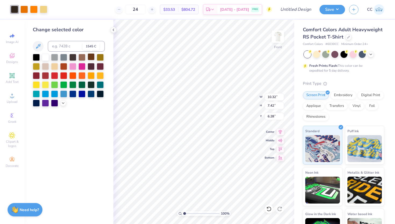
click at [91, 60] on div at bounding box center [91, 56] width 7 height 7
click at [64, 101] on icon at bounding box center [63, 102] width 4 height 4
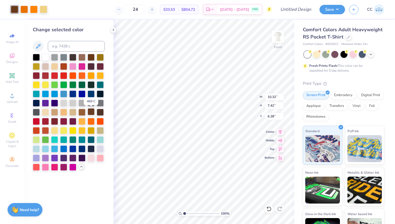
click at [93, 112] on div at bounding box center [91, 111] width 7 height 7
click at [100, 112] on div at bounding box center [100, 111] width 7 height 7
click at [276, 39] on img at bounding box center [277, 36] width 21 height 21
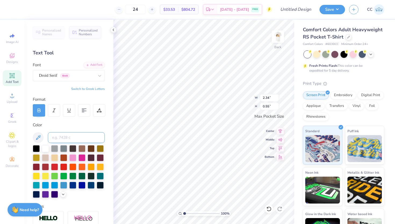
click at [60, 137] on input at bounding box center [76, 137] width 57 height 11
type input "476"
click at [98, 113] on div at bounding box center [99, 110] width 12 height 12
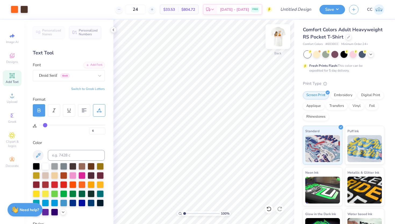
click at [278, 41] on img at bounding box center [277, 36] width 21 height 21
type input "0"
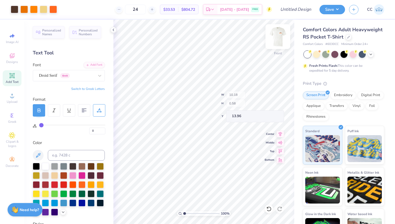
type input "13.96"
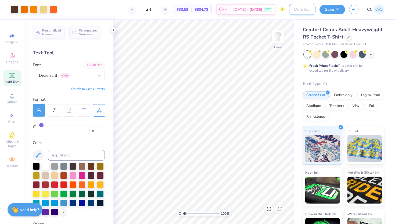
click at [299, 9] on input "Design Title" at bounding box center [302, 9] width 26 height 11
type input "Smokey By The Fire DSP"
click at [331, 9] on button "Save" at bounding box center [332, 8] width 26 height 9
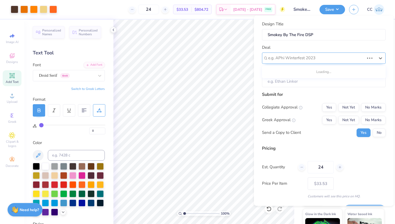
click at [329, 60] on div at bounding box center [316, 57] width 96 height 7
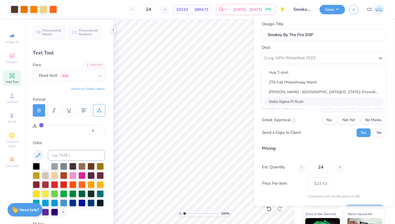
click at [320, 99] on div "Delta Sigma Pi Rush" at bounding box center [323, 101] width 119 height 9
type input "[PERSON_NAME]"
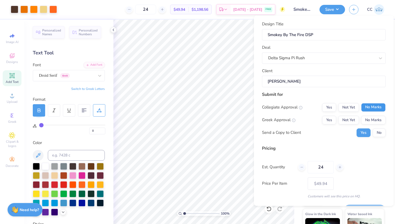
click at [364, 108] on button "No Marks" at bounding box center [373, 107] width 24 height 9
click at [365, 116] on button "No Marks" at bounding box center [373, 119] width 24 height 9
click at [378, 131] on button "No" at bounding box center [379, 132] width 13 height 9
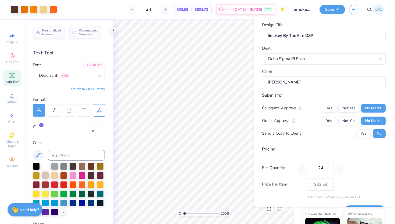
scroll to position [15, 0]
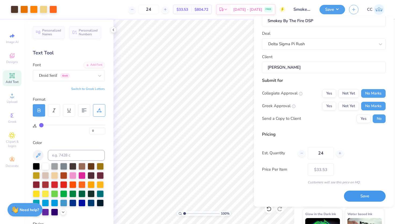
click at [363, 196] on button "Save" at bounding box center [365, 195] width 42 height 11
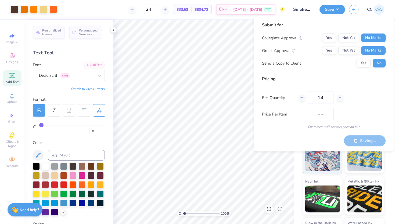
type input "$33.53"
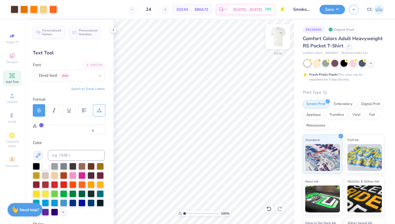
click at [279, 38] on img at bounding box center [277, 36] width 21 height 21
click at [279, 38] on img at bounding box center [277, 36] width 11 height 11
type input "6"
click at [336, 8] on button "Save" at bounding box center [332, 8] width 26 height 9
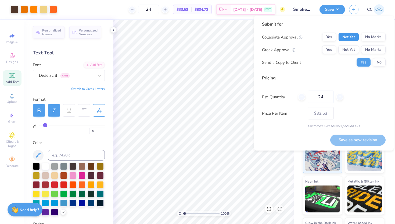
click at [349, 38] on button "Not Yet" at bounding box center [348, 37] width 21 height 9
click at [349, 47] on button "Not Yet" at bounding box center [348, 49] width 21 height 9
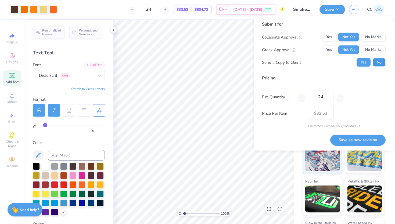
click at [381, 61] on button "No" at bounding box center [379, 62] width 13 height 9
click at [372, 138] on button "Save as new revision" at bounding box center [357, 139] width 55 height 11
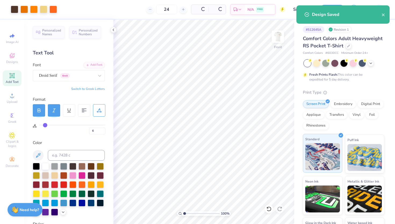
type input "$49.94"
